Goal: Check status: Check status

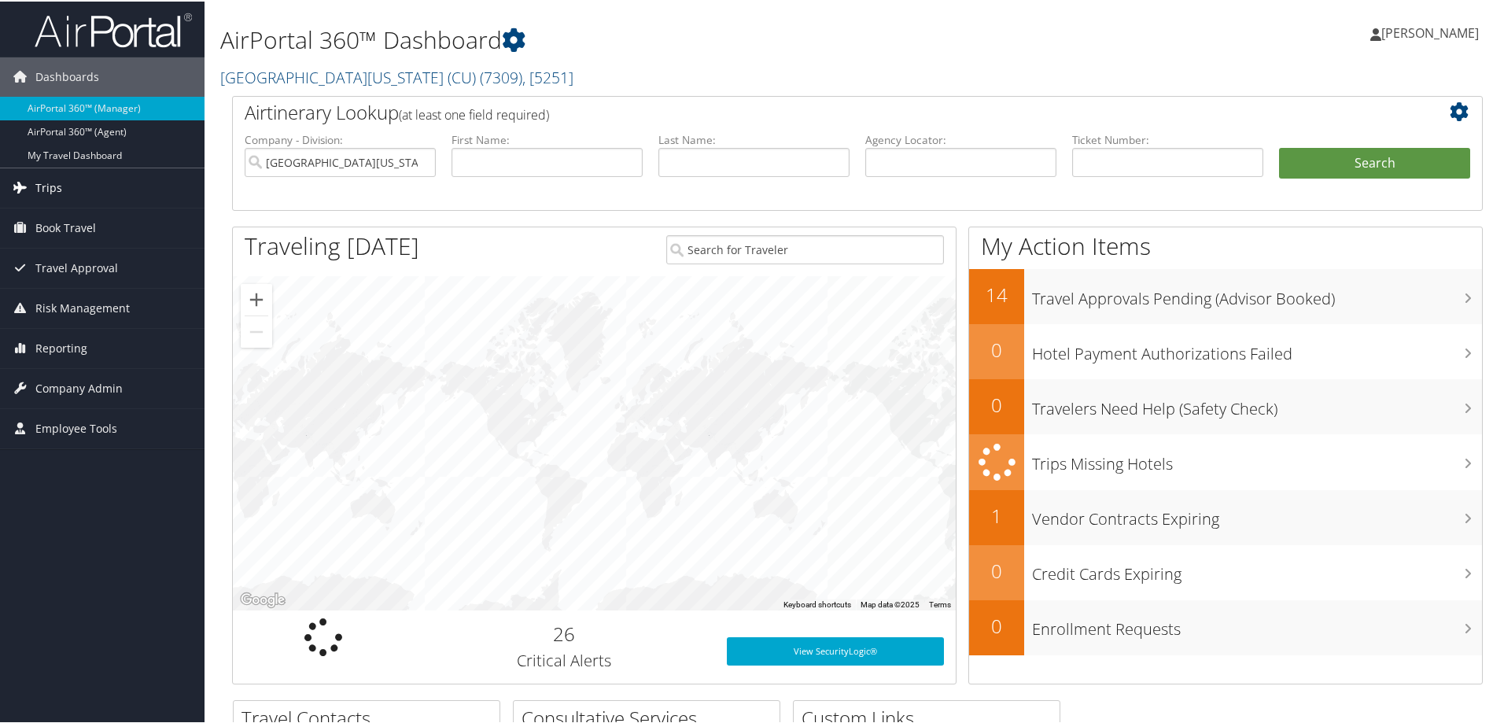
click at [62, 190] on link "Trips" at bounding box center [102, 186] width 204 height 39
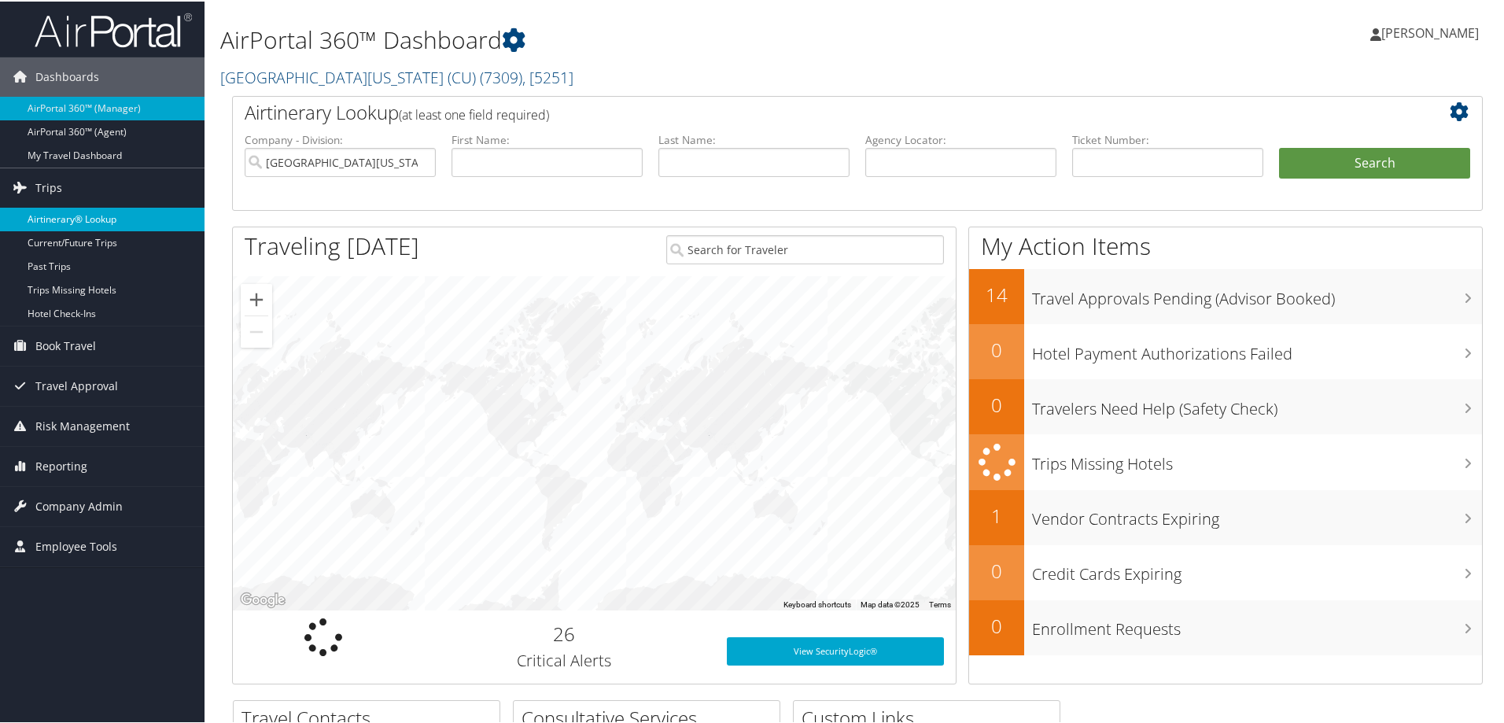
click at [105, 217] on link "Airtinerary® Lookup" at bounding box center [102, 218] width 204 height 24
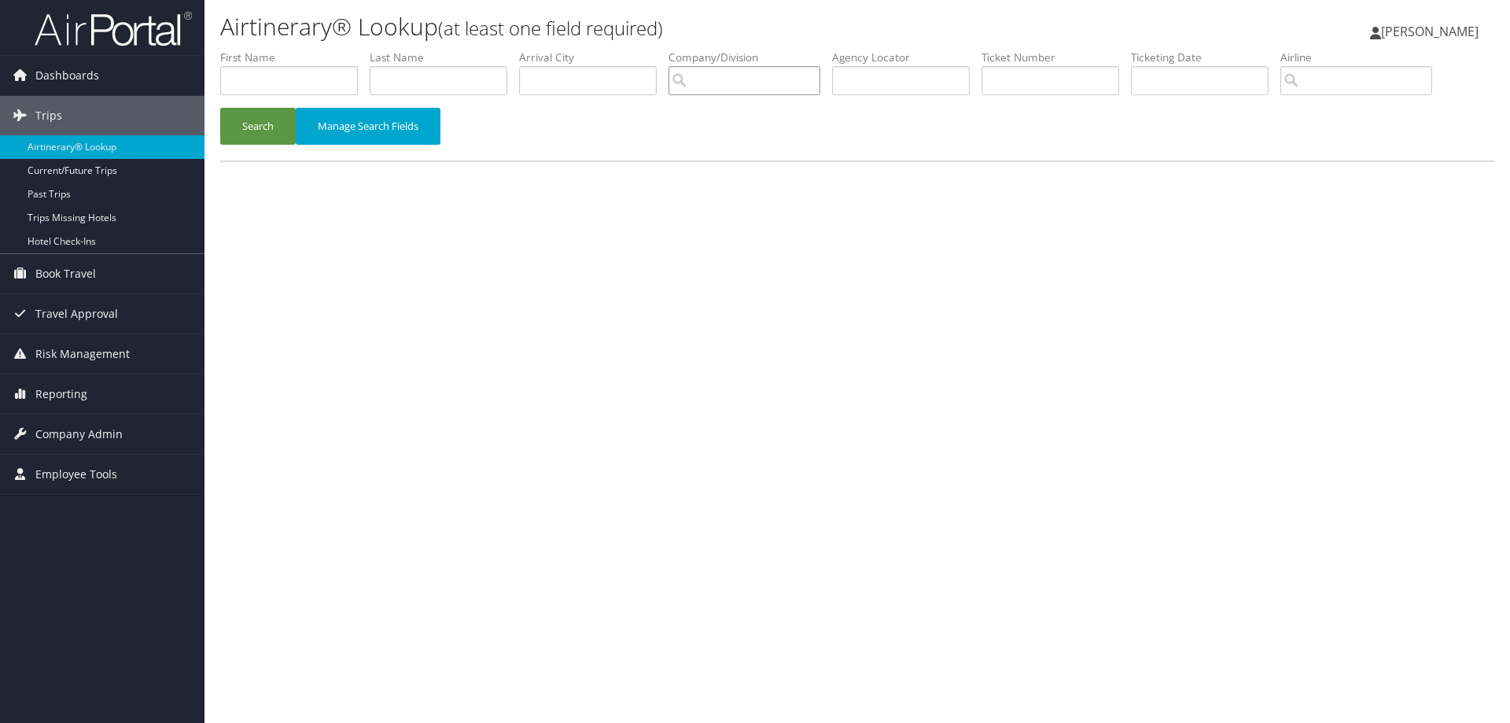
click at [705, 81] on input "search" at bounding box center [744, 80] width 152 height 29
type input "h"
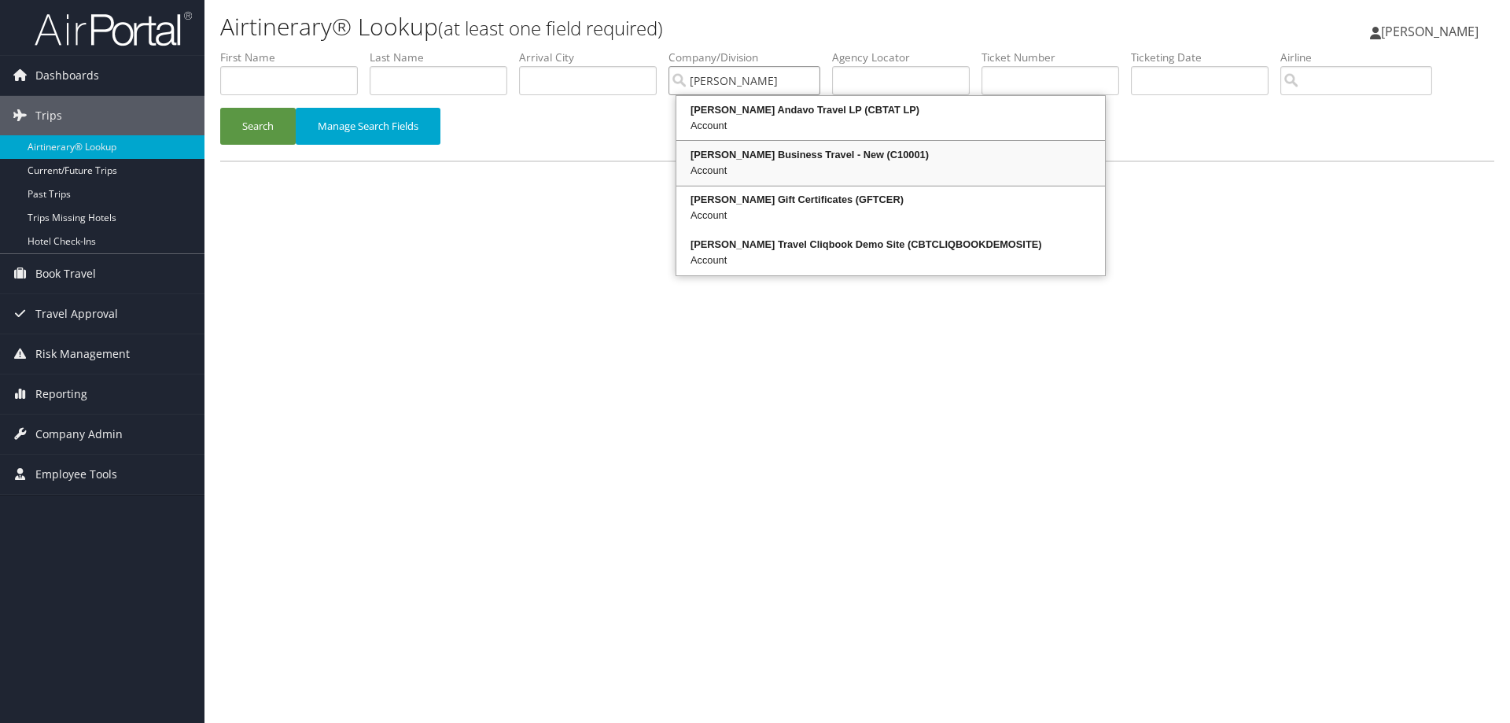
click at [752, 159] on div "Christopherson Business Travel - New (C10001)" at bounding box center [891, 155] width 424 height 16
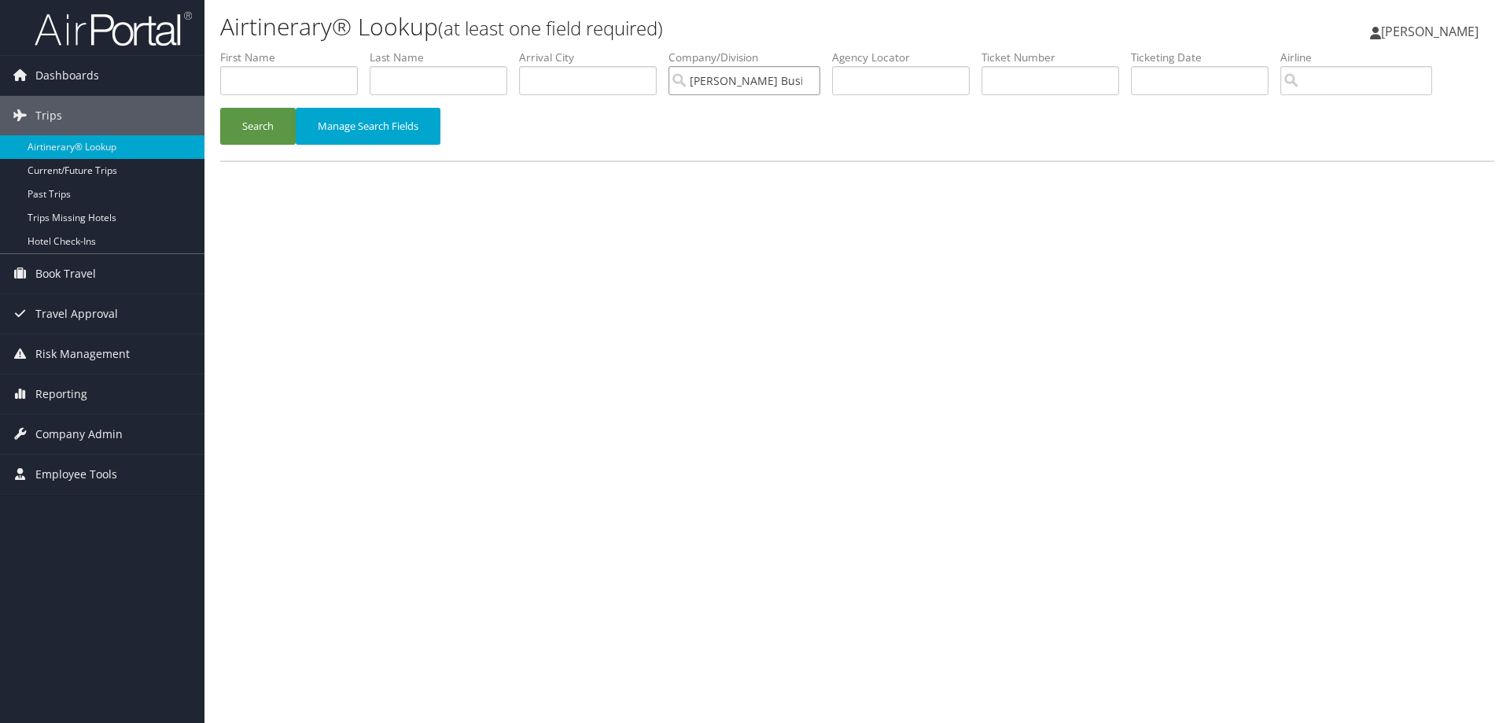
type input "[PERSON_NAME] Business Travel - New"
click at [310, 79] on input "text" at bounding box center [289, 80] width 138 height 29
type input "Erin"
type input "Timmerman"
click at [260, 125] on button "Search" at bounding box center [257, 126] width 75 height 37
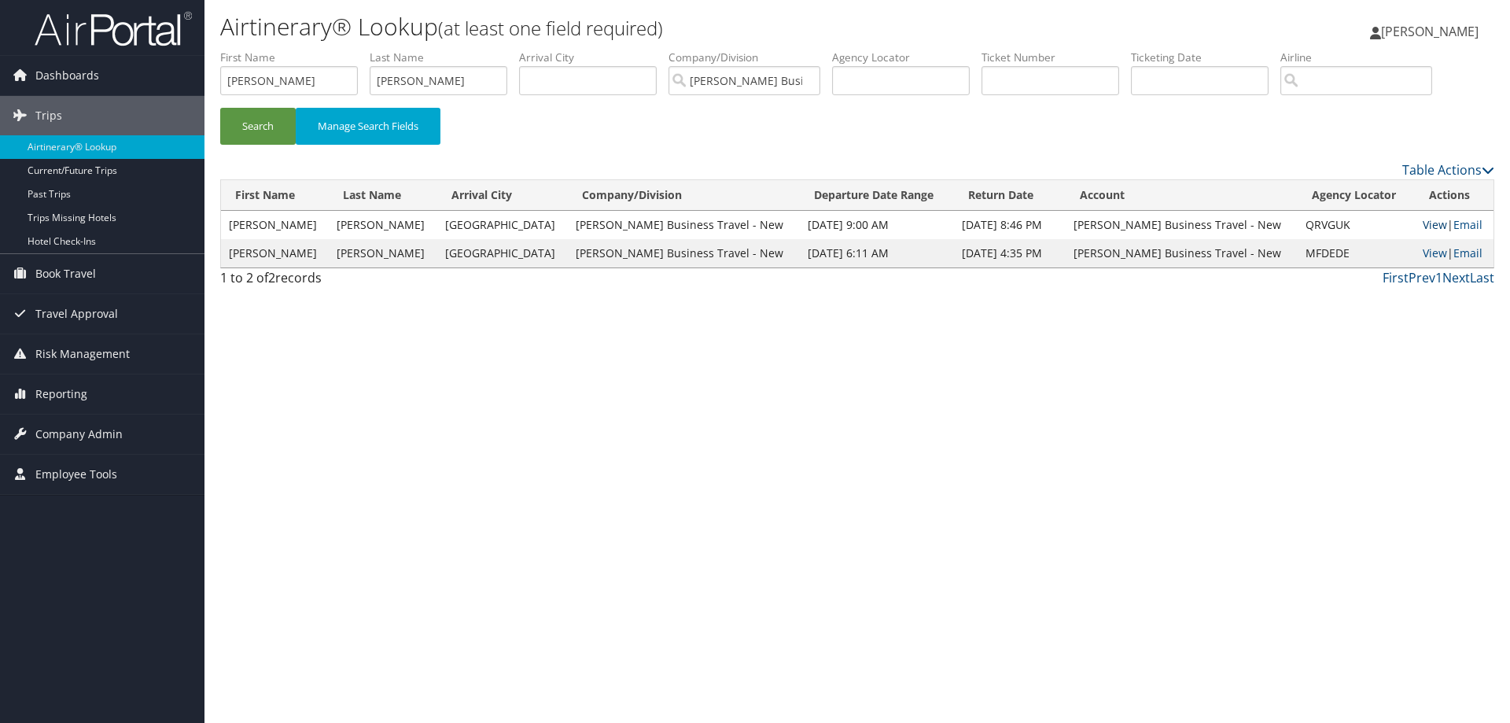
click at [1425, 225] on link "View" at bounding box center [1435, 224] width 24 height 15
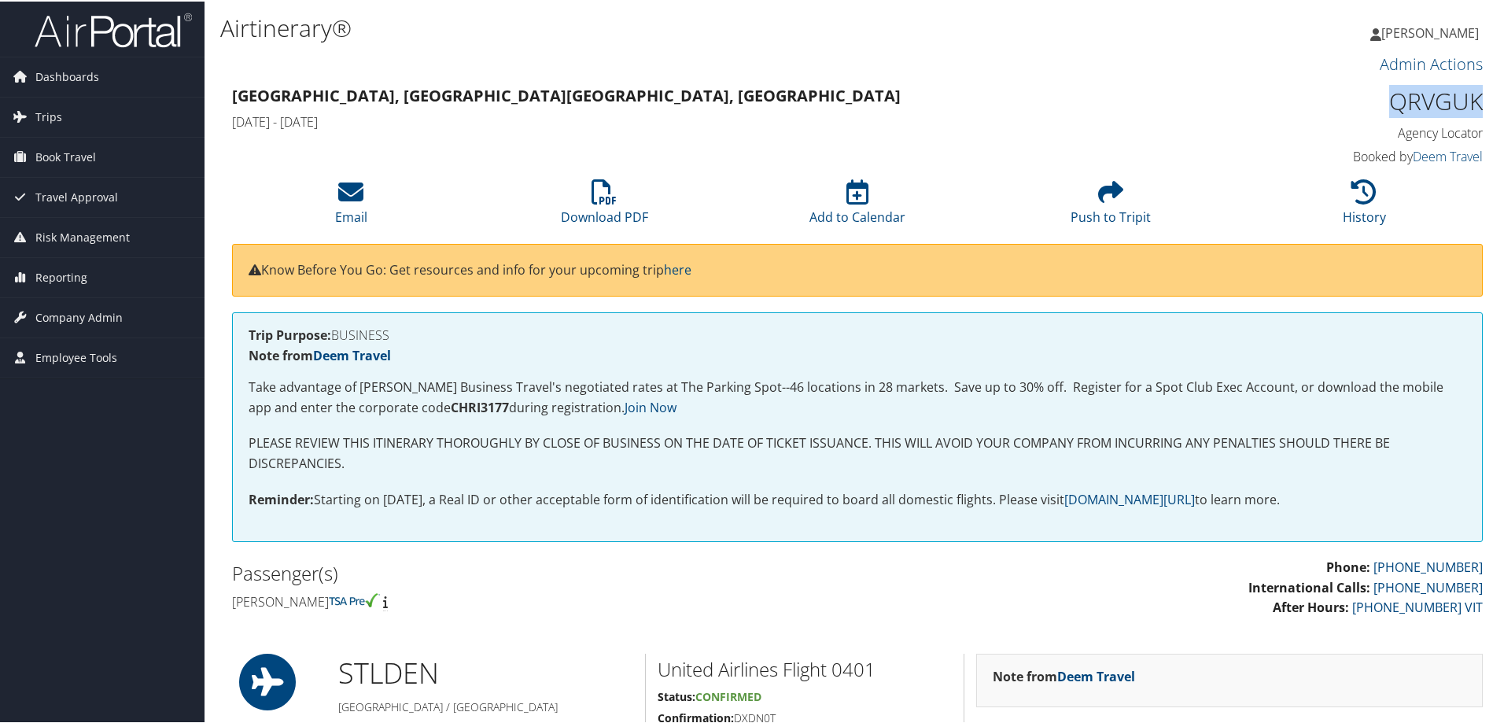
drag, startPoint x: 1482, startPoint y: 101, endPoint x: 1388, endPoint y: 105, distance: 93.6
click at [1388, 105] on div "QRVGUK Agency Locator Agency Locator QRVGUK Booked by Deem Travel Booked by Dee…" at bounding box center [1335, 125] width 318 height 90
copy h1 "QRVGUK"
